Goal: Transaction & Acquisition: Purchase product/service

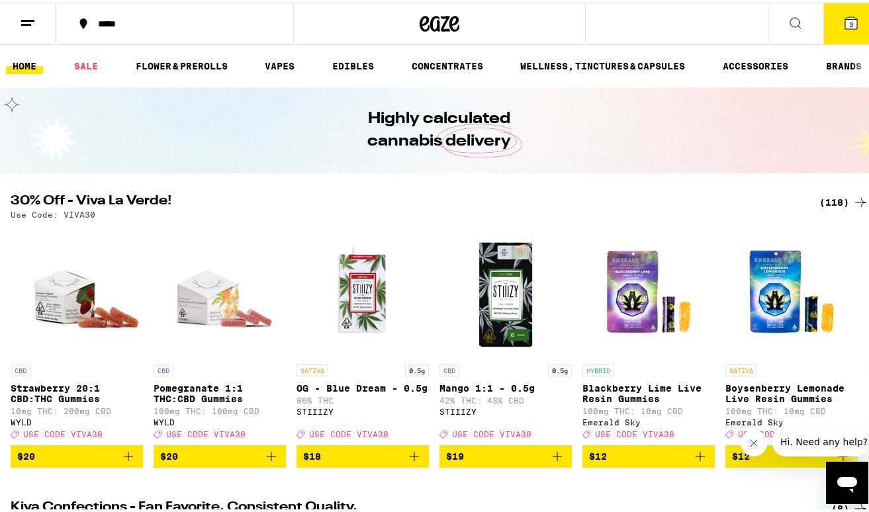
click at [849, 18] on span "3" at bounding box center [851, 22] width 4 height 8
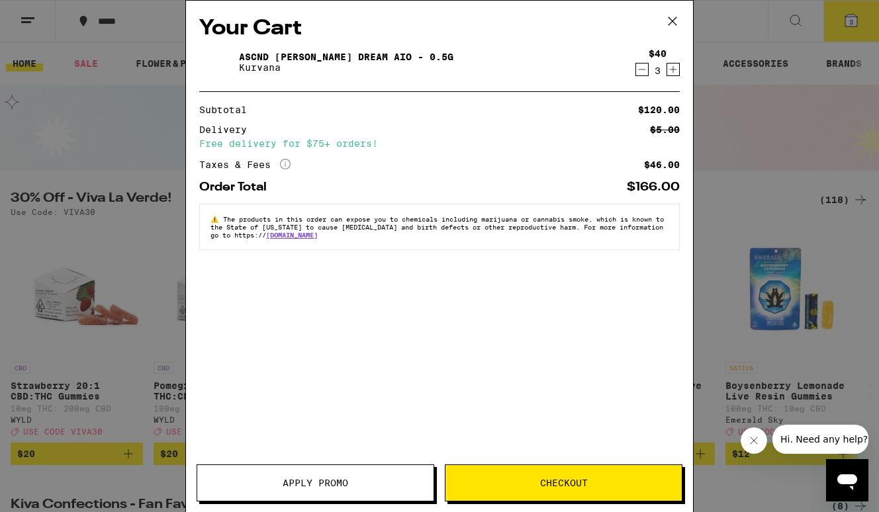
click at [640, 73] on icon "Decrement" at bounding box center [642, 70] width 12 height 16
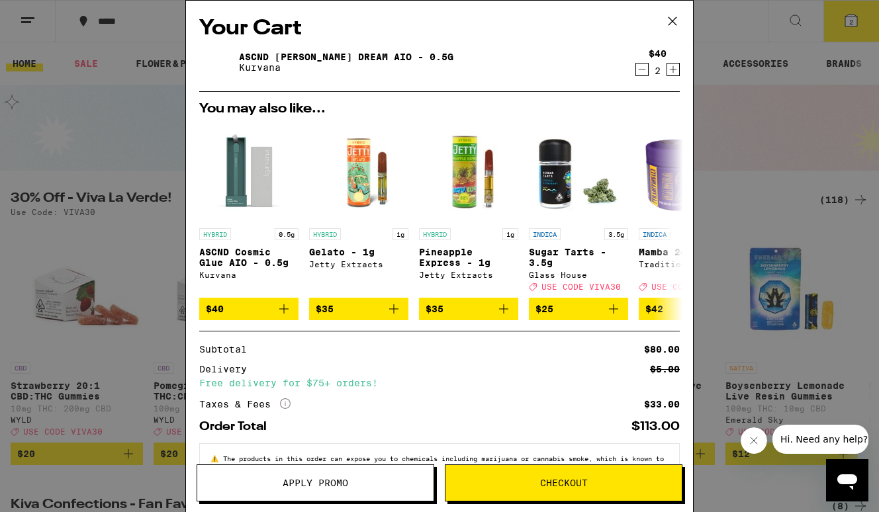
click at [514, 485] on span "Checkout" at bounding box center [564, 483] width 236 height 9
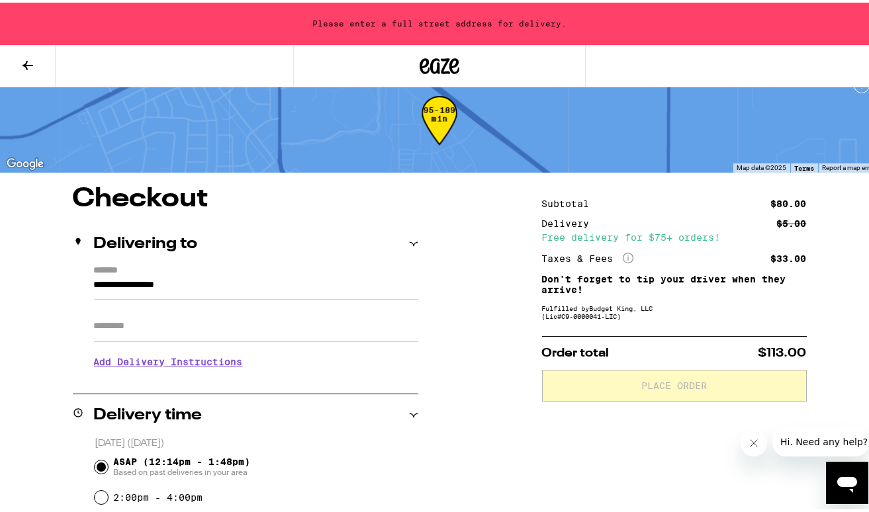
scroll to position [19, 1]
